Goal: Task Accomplishment & Management: Complete application form

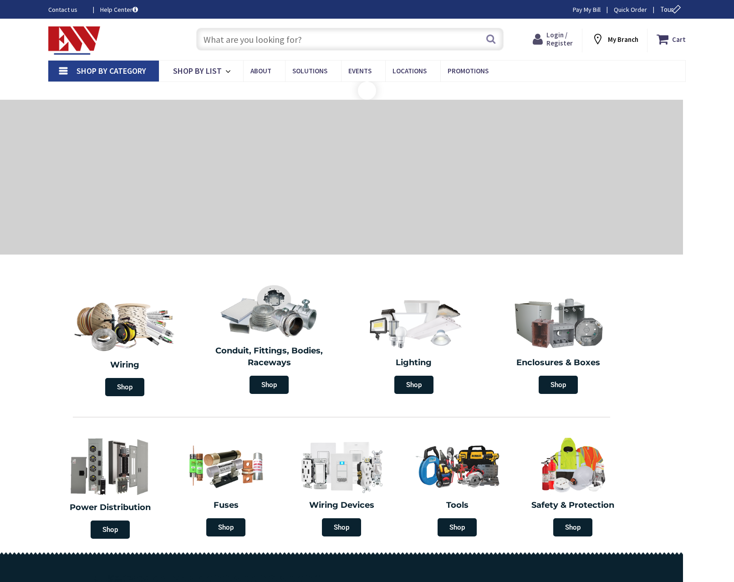
click at [555, 39] on span "Login / Register" at bounding box center [559, 39] width 26 height 17
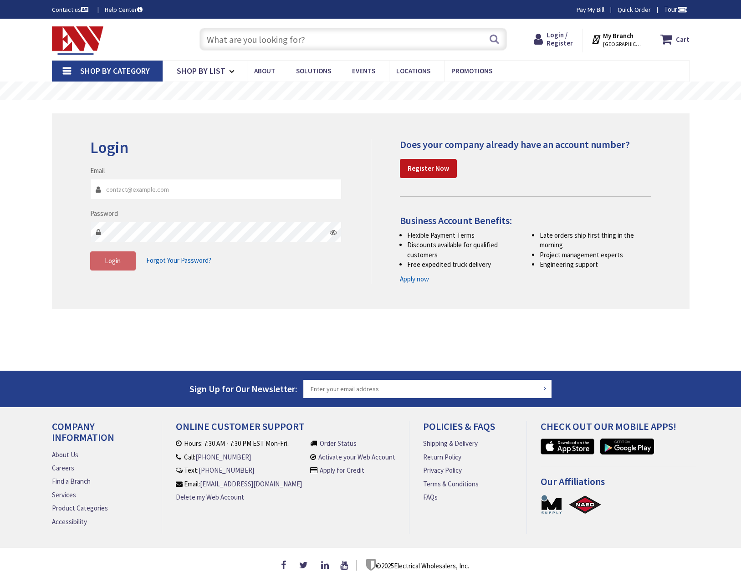
drag, startPoint x: 0, startPoint y: 0, endPoint x: 140, endPoint y: 191, distance: 236.5
click at [140, 191] on input "Email" at bounding box center [216, 189] width 252 height 20
click at [137, 188] on input "Email" at bounding box center [216, 189] width 252 height 20
click at [362, 360] on main "Login Invalid login or password Email Password Login Forgot Your Password?" at bounding box center [370, 235] width 683 height 271
click at [429, 173] on strong "Register Now" at bounding box center [428, 168] width 41 height 9
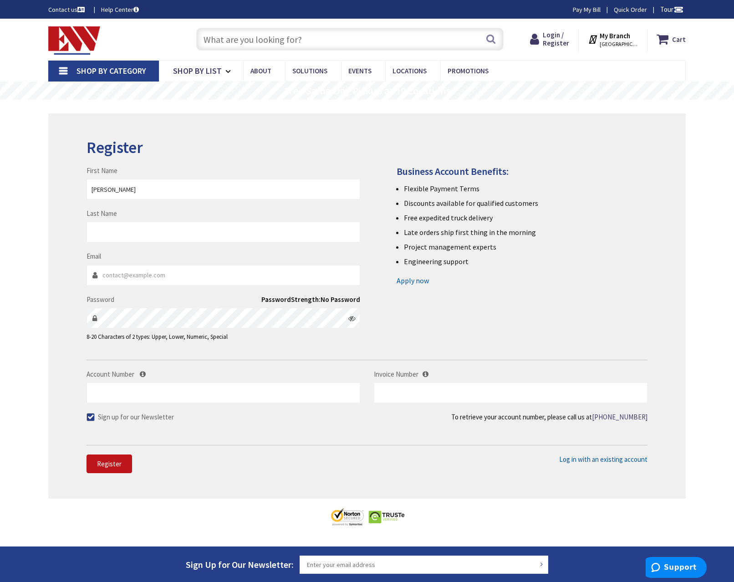
type input "Leonard"
type input "Howell"
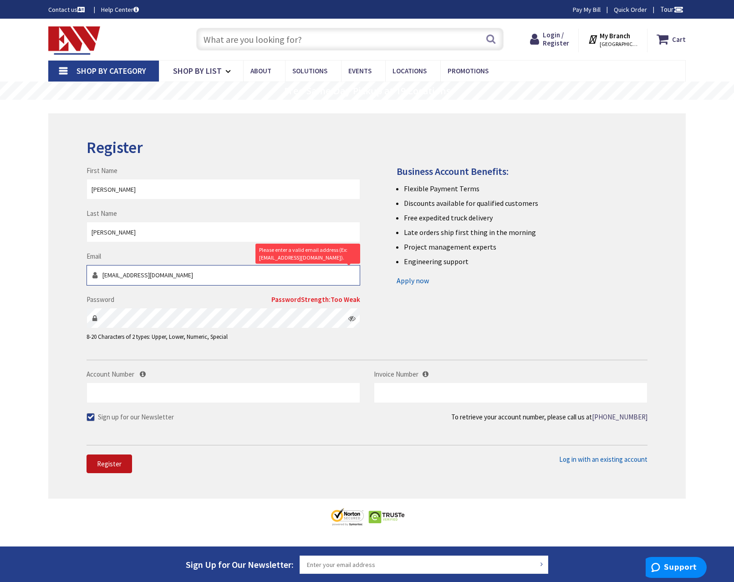
type input "info@limitless-electric.com"
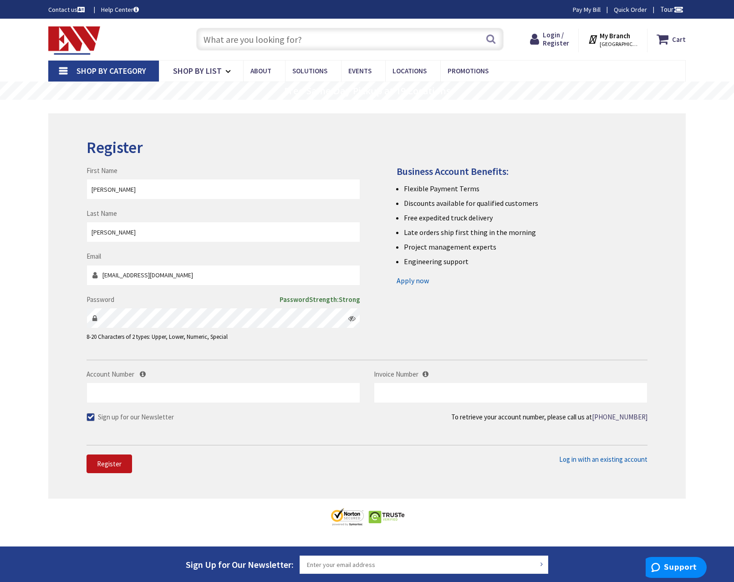
click at [354, 318] on icon at bounding box center [351, 318] width 7 height 7
click at [220, 397] on input "Account Number" at bounding box center [224, 392] width 274 height 20
click at [93, 414] on span at bounding box center [91, 417] width 8 height 8
click at [93, 414] on input "Sign up for our Newsletter" at bounding box center [92, 417] width 6 height 6
checkbox input "false"
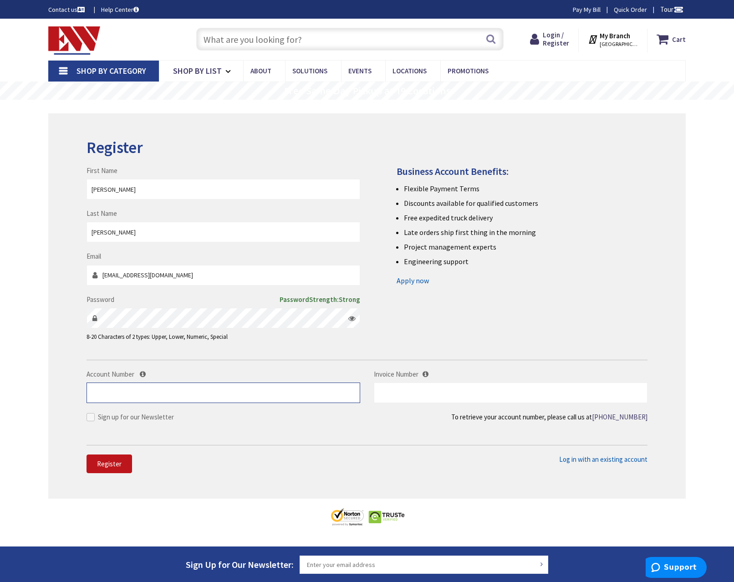
click at [139, 395] on input "Account Number" at bounding box center [224, 392] width 274 height 20
type input "509159"
click at [105, 462] on span "Register" at bounding box center [109, 463] width 25 height 9
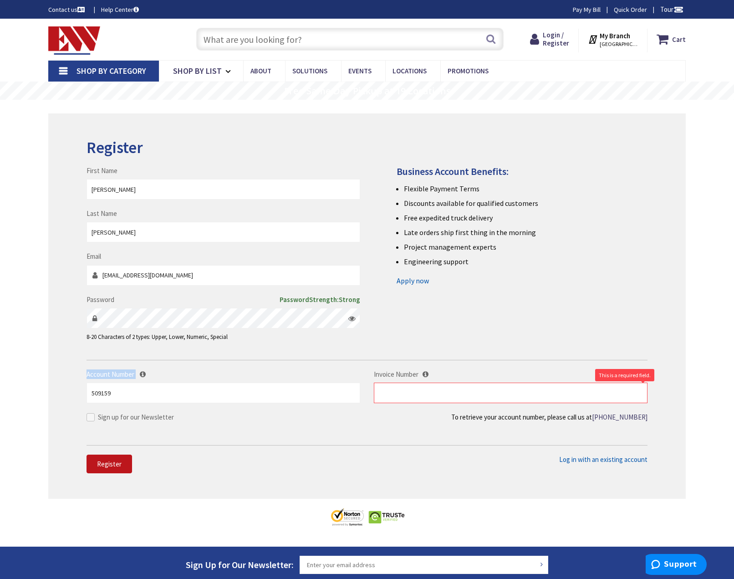
drag, startPoint x: 136, startPoint y: 376, endPoint x: 88, endPoint y: 374, distance: 47.4
click at [88, 374] on label "Account Number" at bounding box center [224, 374] width 274 height 10
click at [88, 374] on span "Account Number" at bounding box center [111, 374] width 48 height 9
click at [88, 382] on input "509159" at bounding box center [224, 392] width 274 height 20
drag, startPoint x: 125, startPoint y: 396, endPoint x: 55, endPoint y: 390, distance: 70.8
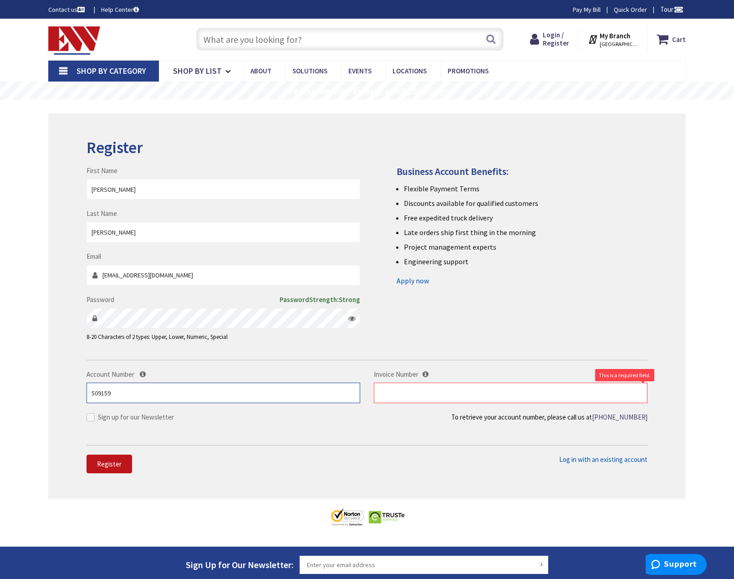
click at [55, 390] on div "Register First Name Leonard Last Name Howell Email info@limitless-electric.com …" at bounding box center [366, 305] width 637 height 385
drag, startPoint x: 494, startPoint y: 265, endPoint x: 391, endPoint y: 158, distance: 149.1
click at [391, 158] on div "Register First Name Leonard Last Name Howell Email info@limitless-electric.com …" at bounding box center [366, 305] width 637 height 385
click at [391, 158] on div "Register" at bounding box center [367, 152] width 561 height 27
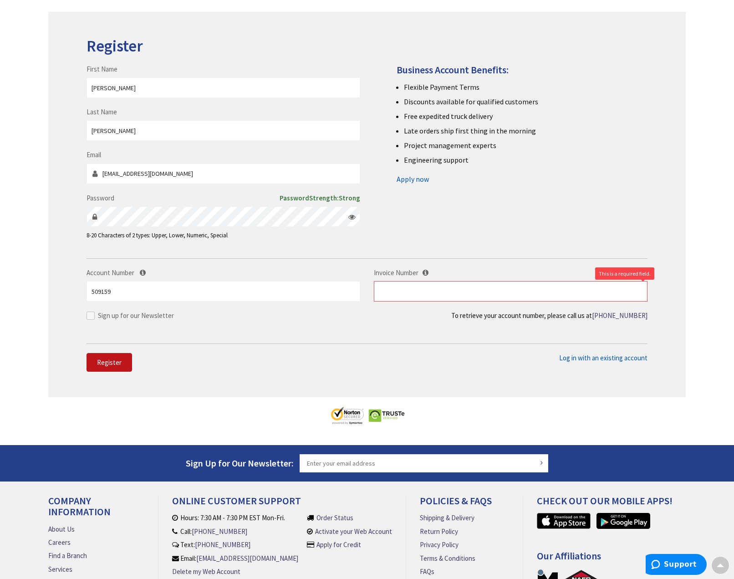
scroll to position [91, 0]
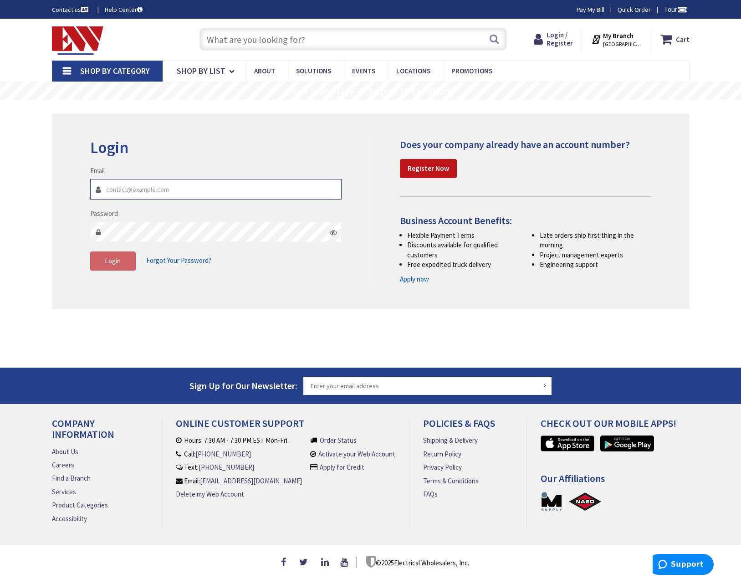
click at [168, 189] on input "Email" at bounding box center [216, 189] width 252 height 20
type input "l"
type input "[EMAIL_ADDRESS][DOMAIN_NAME]"
click at [336, 231] on icon at bounding box center [333, 232] width 7 height 7
click at [96, 259] on button "Login" at bounding box center [113, 260] width 46 height 19
